Goal: Navigation & Orientation: Find specific page/section

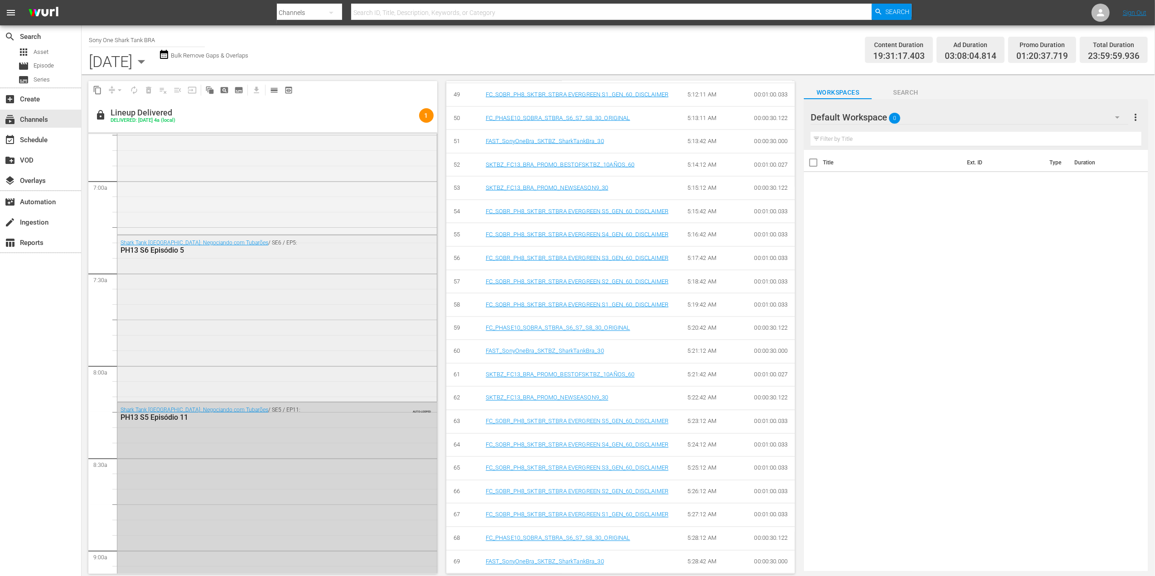
scroll to position [1269, 0]
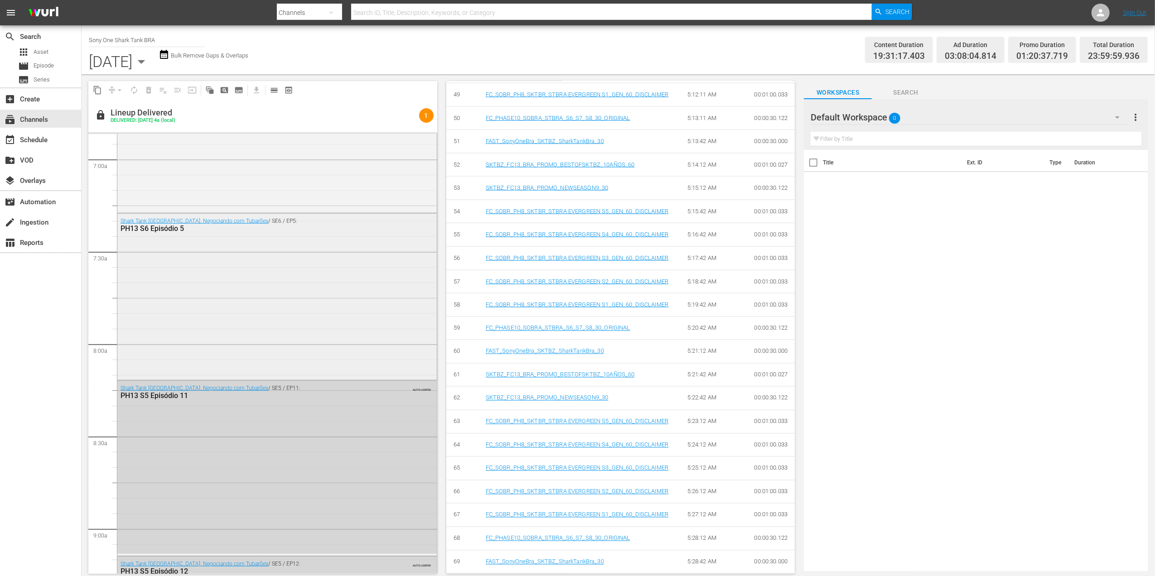
click at [144, 302] on div "Shark Tank [GEOGRAPHIC_DATA]: Negociando com Tubarões / SE6 / EP5: PH13 S6 Epis…" at bounding box center [276, 296] width 319 height 164
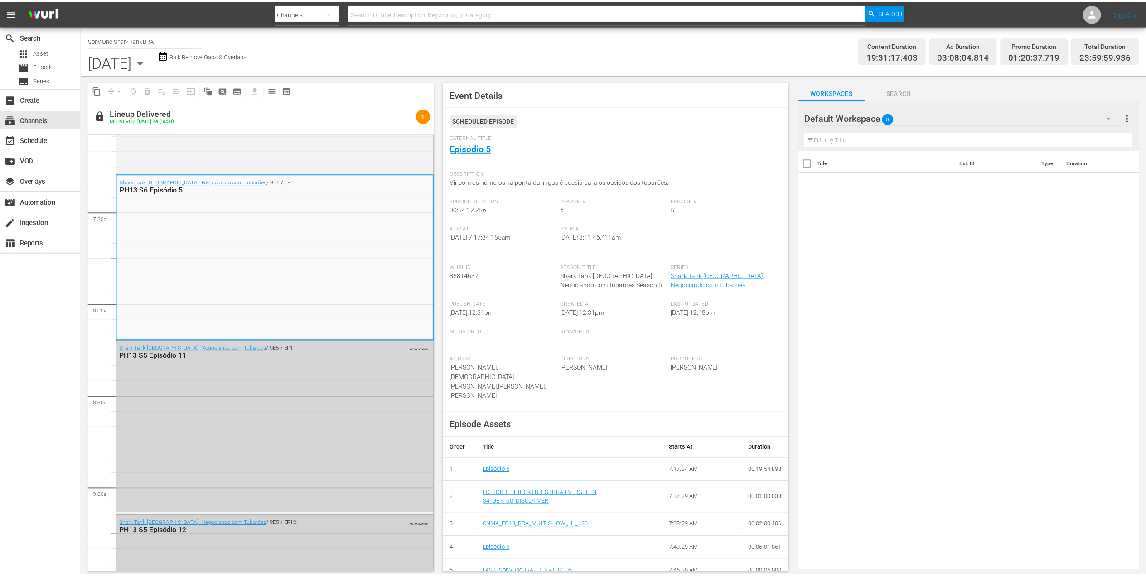
scroll to position [1329, 0]
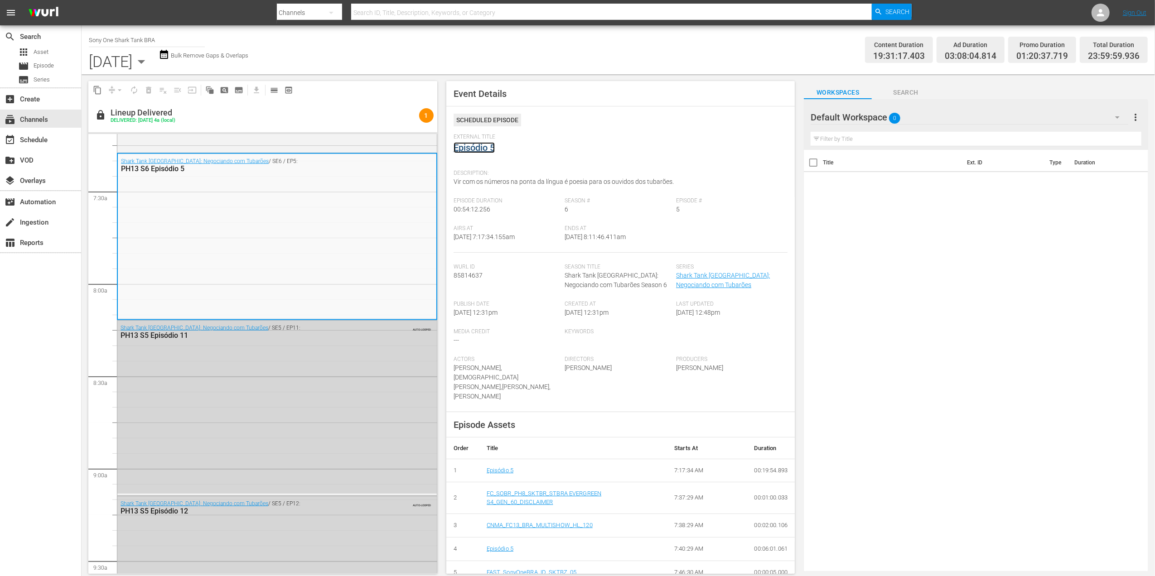
click at [472, 147] on link "Episódio 5" at bounding box center [474, 147] width 41 height 11
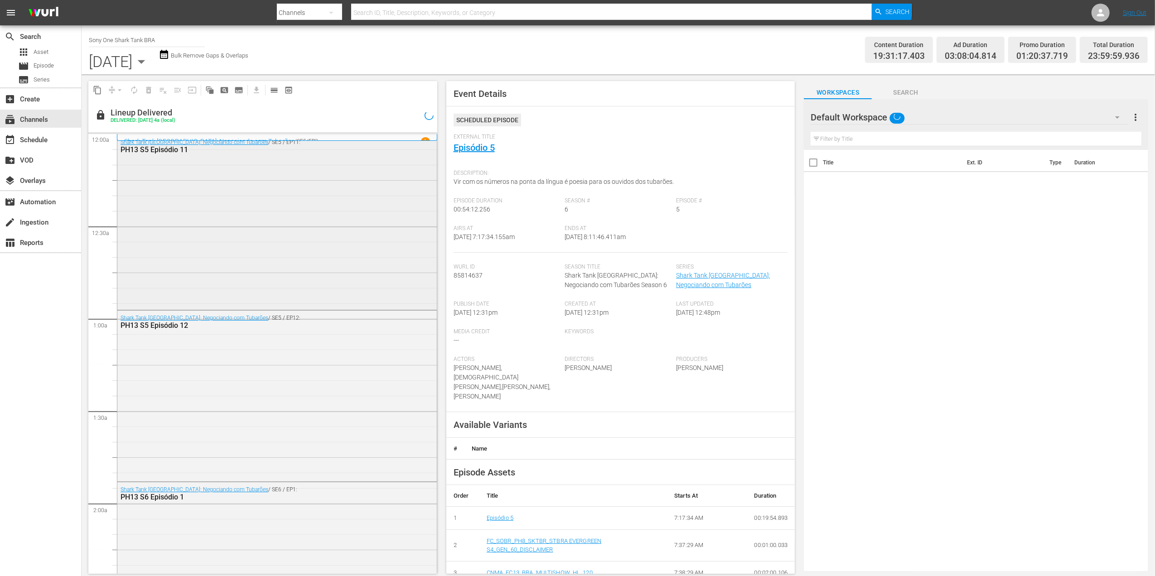
click at [172, 192] on div "Shark Tank [GEOGRAPHIC_DATA]: Negociando com Tubarões / SE5 / EP11: PH13 S5 Epi…" at bounding box center [276, 222] width 319 height 174
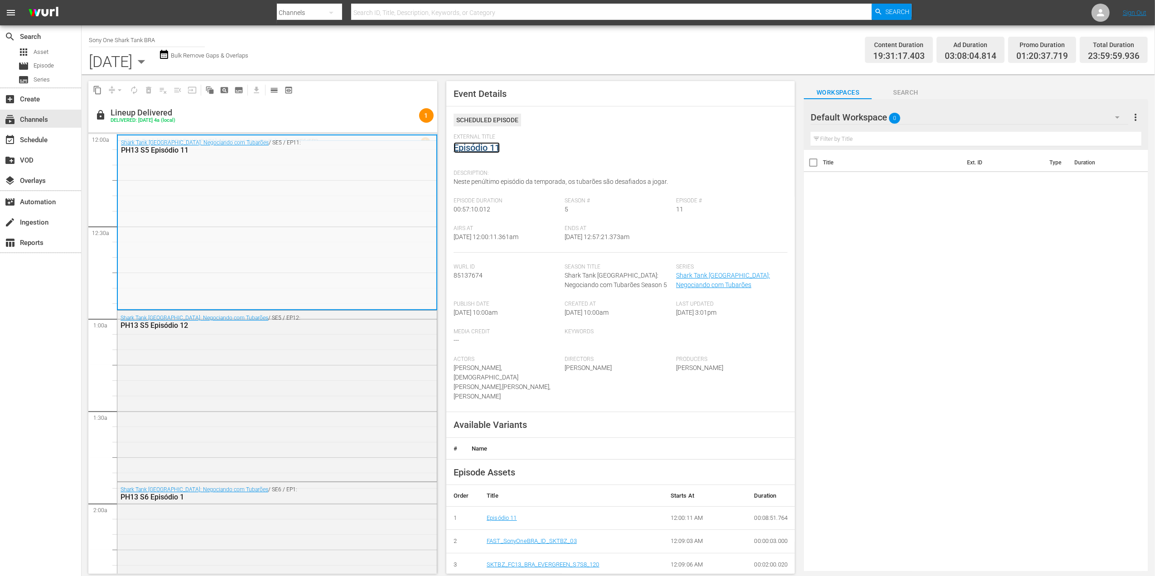
click at [484, 150] on link "Episódio 11" at bounding box center [477, 147] width 46 height 11
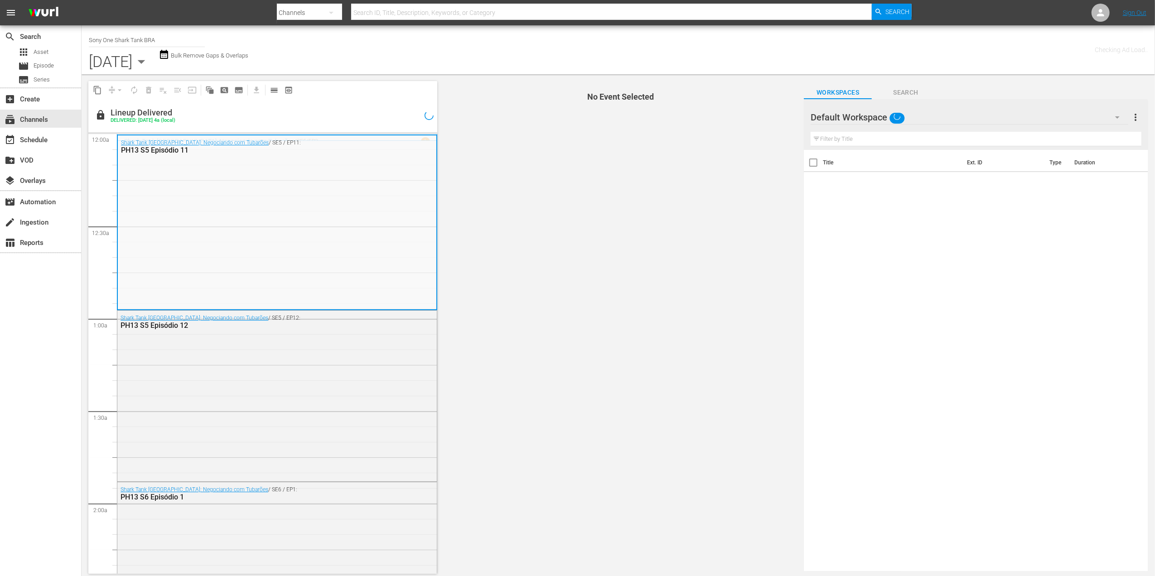
scroll to position [60, 0]
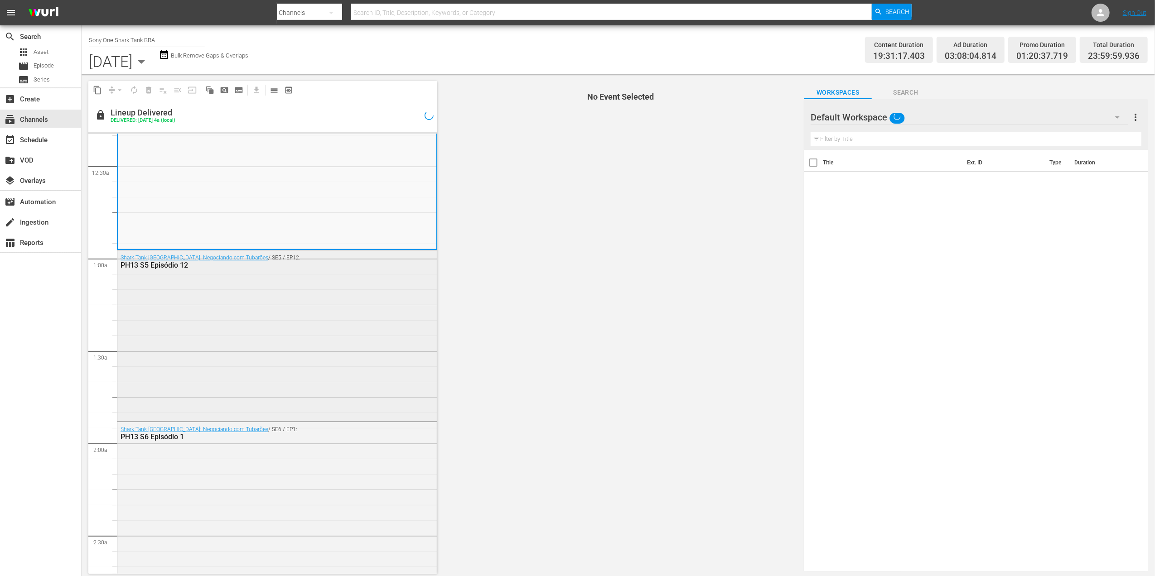
click at [230, 314] on div "Shark Tank [GEOGRAPHIC_DATA]: Negociando com Tubarões / SE5 / EP12: PH13 S5 Epi…" at bounding box center [276, 335] width 319 height 169
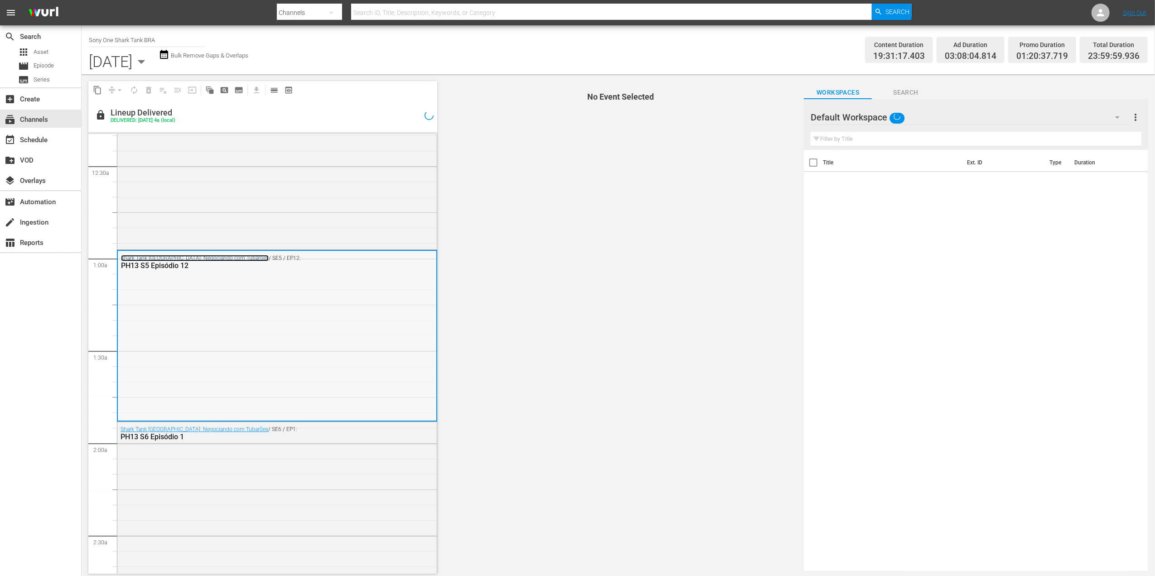
click at [217, 259] on link "Shark Tank [GEOGRAPHIC_DATA]: Negociando com Tubarões" at bounding box center [195, 258] width 148 height 6
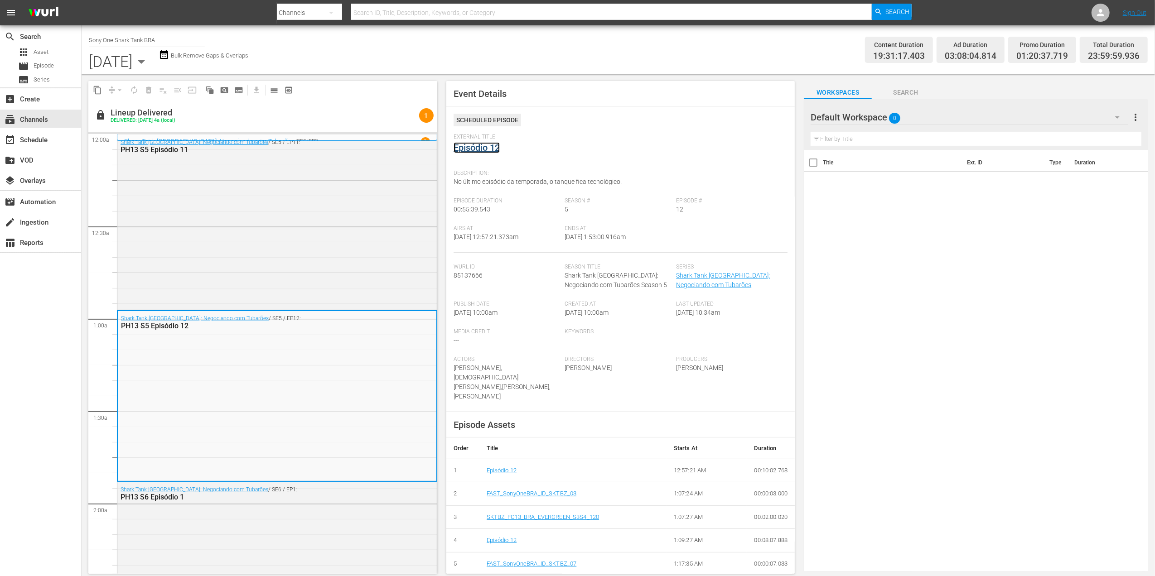
click at [481, 153] on link "Episódio 12" at bounding box center [477, 147] width 46 height 11
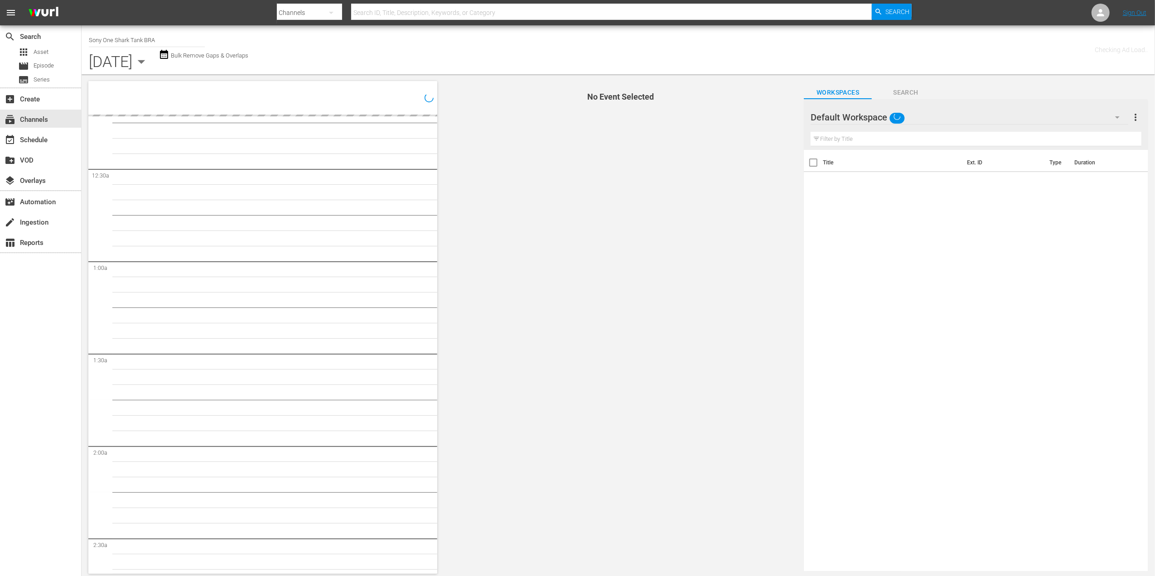
scroll to position [60, 0]
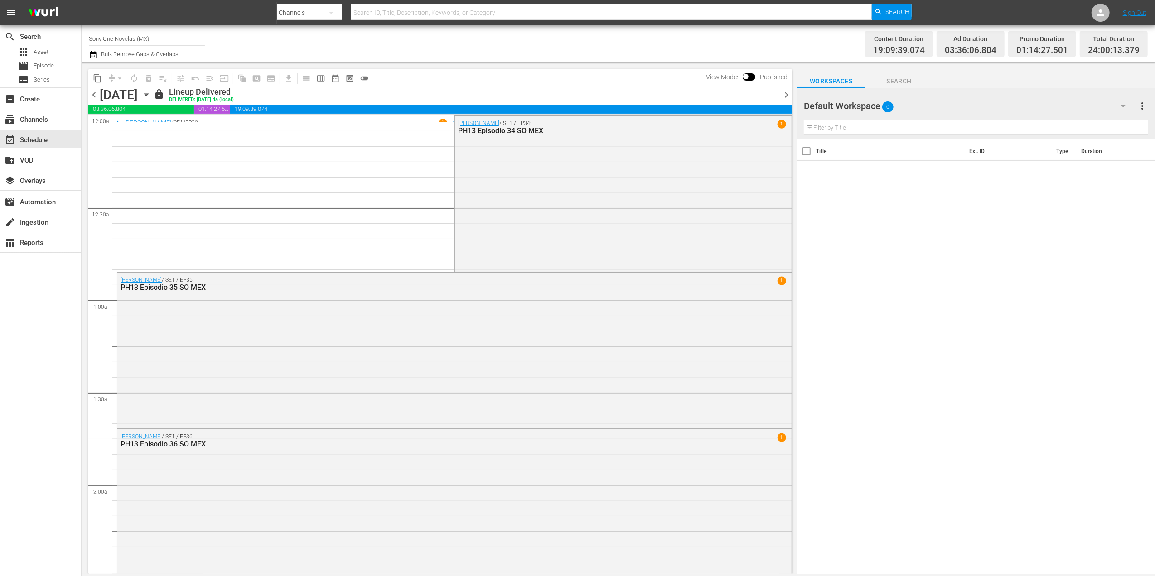
scroll to position [423, 0]
